Goal: Find specific page/section: Locate item on page

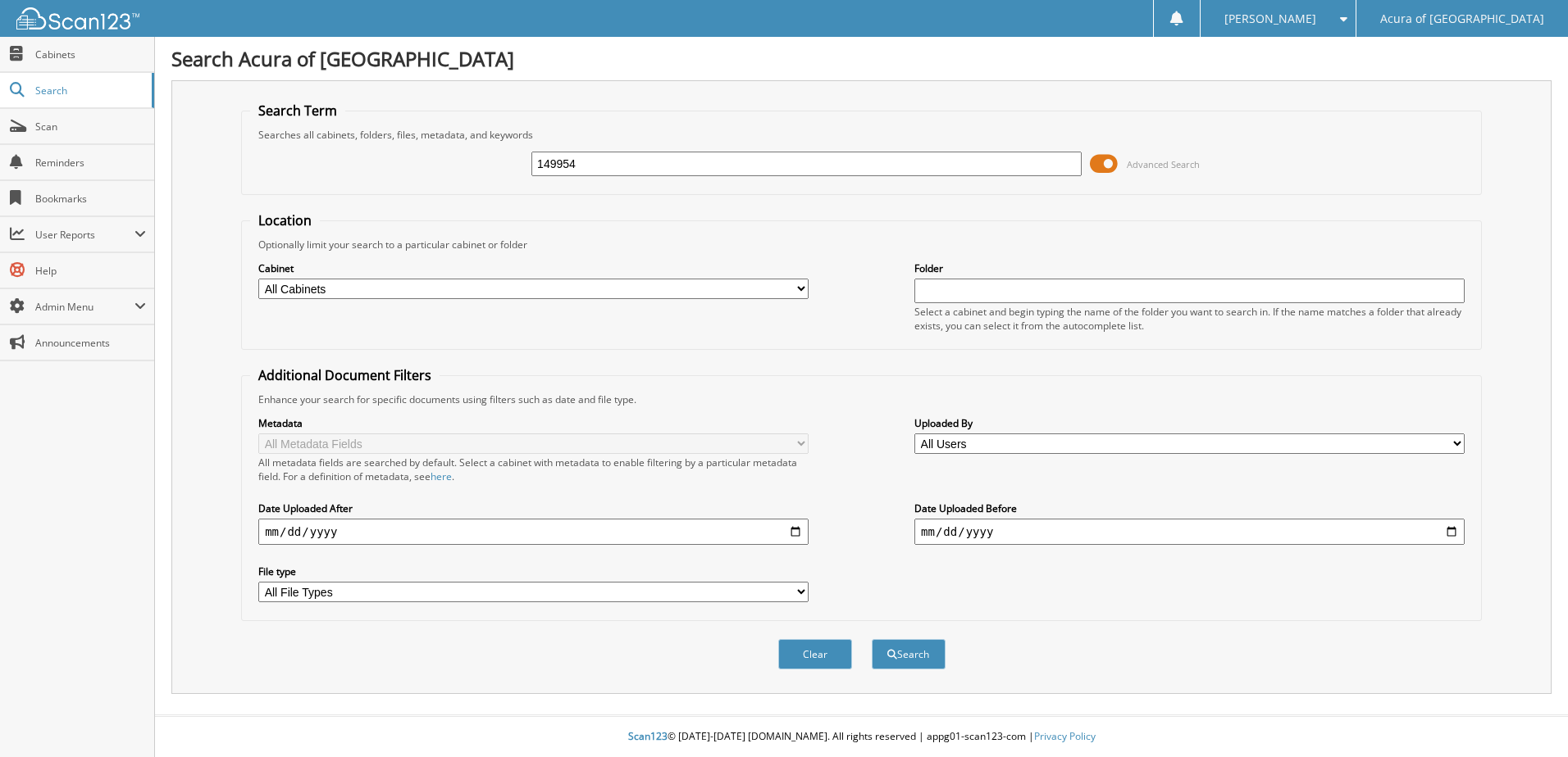
type input "149954"
click at [872, 640] on button "Search" at bounding box center [908, 654] width 74 height 31
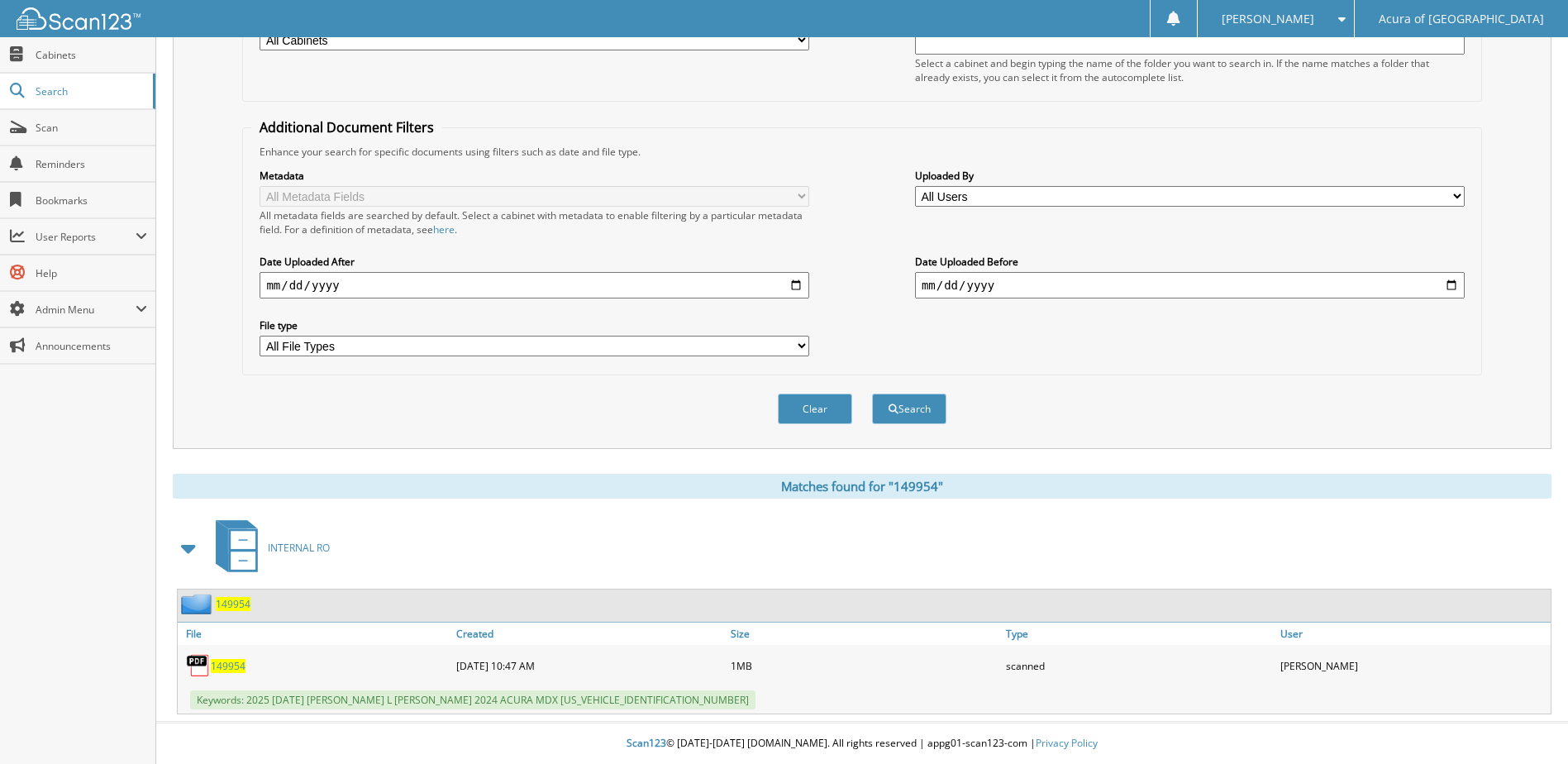
scroll to position [253, 0]
click at [224, 666] on span "149954" at bounding box center [228, 667] width 35 height 14
